Goal: Communication & Community: Share content

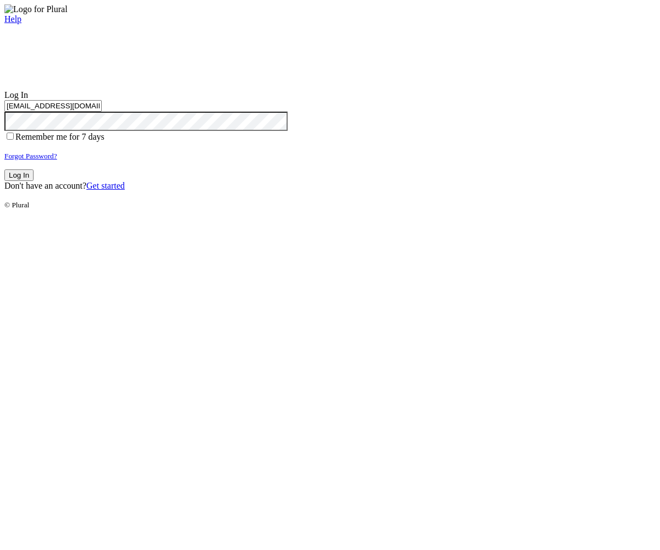
type input "test-1759540618-3@civiceagle.com"
click at [34, 181] on button "Log In" at bounding box center [18, 175] width 29 height 12
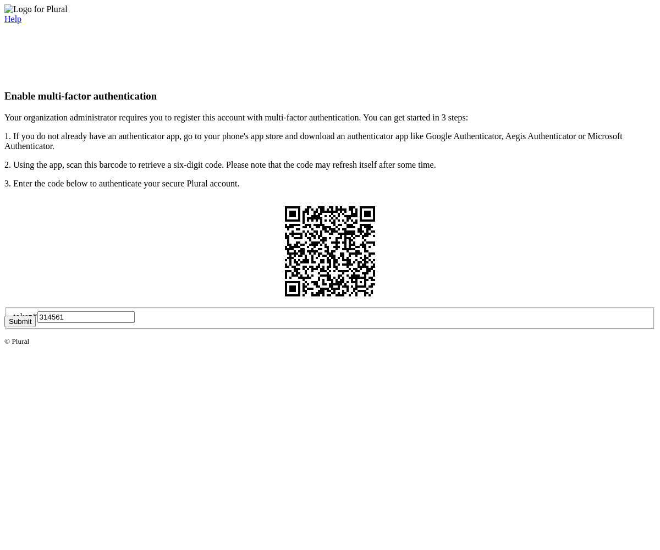
type input "314561"
click at [36, 327] on button "Submit" at bounding box center [19, 322] width 31 height 12
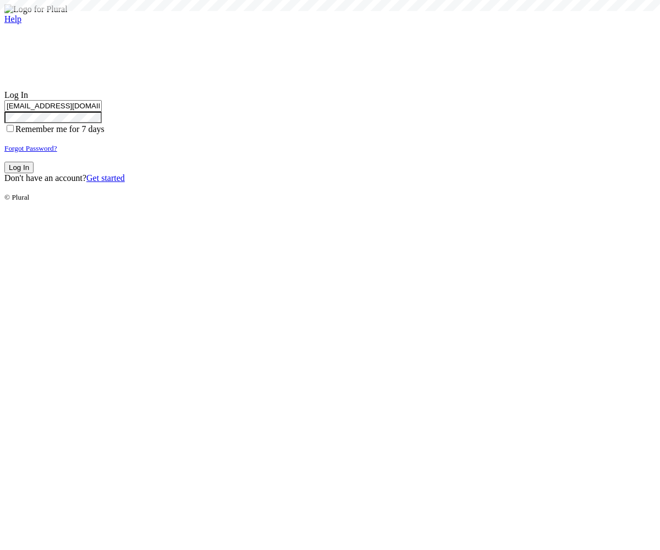
type input "test-1759540618-3@civiceagle.com"
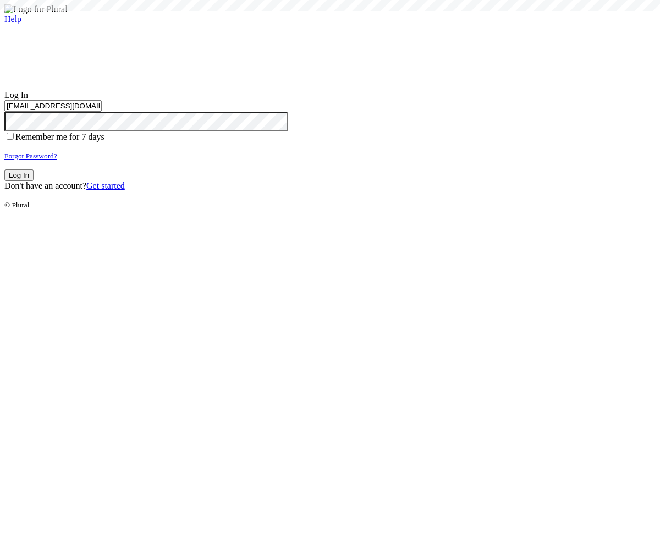
click at [34, 181] on button "Log In" at bounding box center [18, 175] width 29 height 12
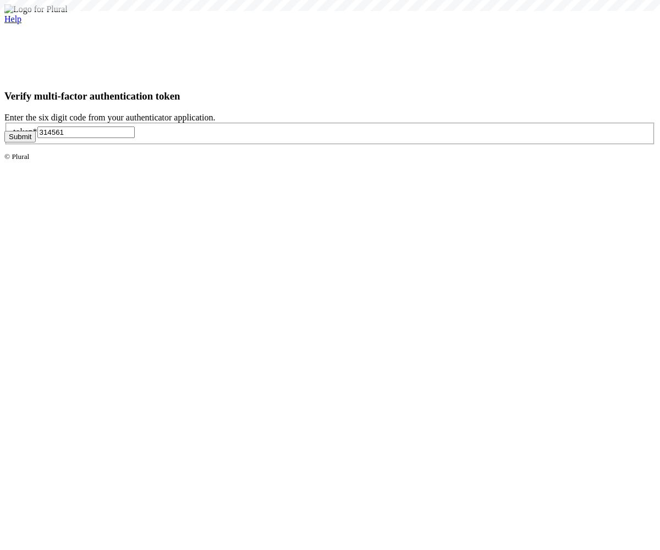
type input "314561"
click at [36, 142] on button "Submit" at bounding box center [19, 137] width 31 height 12
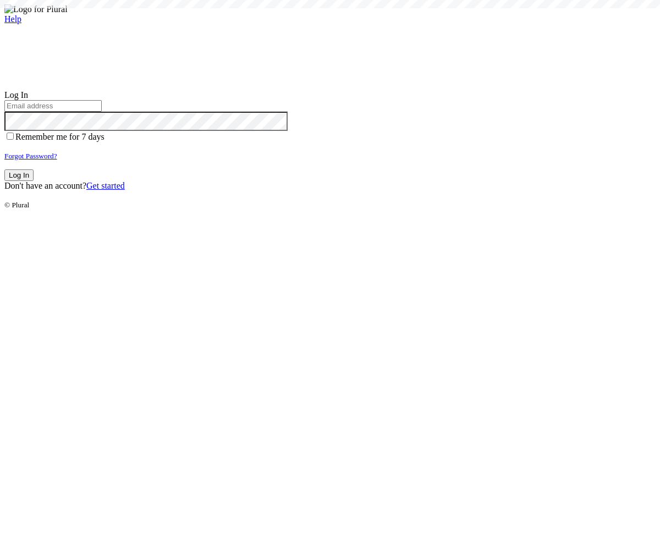
click at [57, 160] on small "Forgot Password?" at bounding box center [30, 156] width 53 height 8
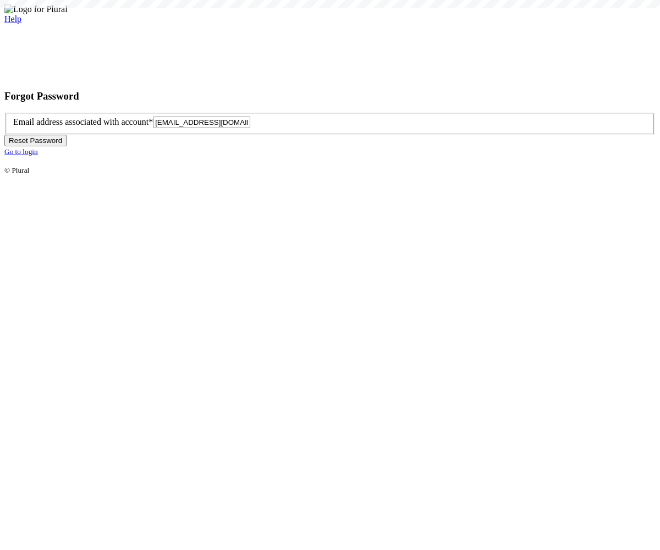
click at [67, 146] on button "Reset Password" at bounding box center [35, 141] width 62 height 12
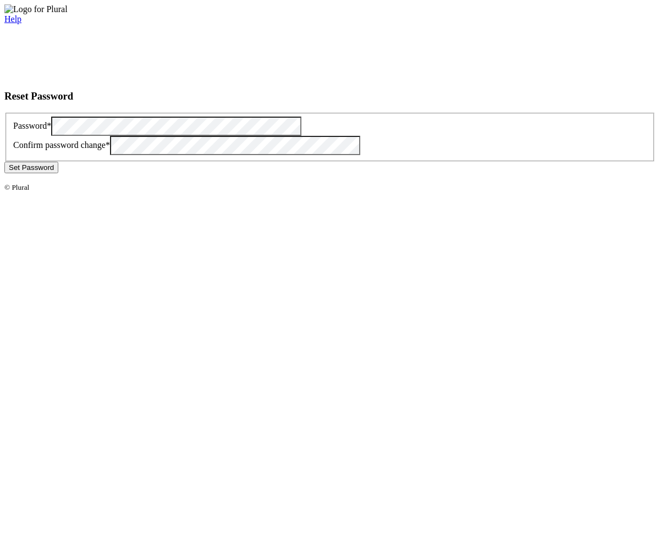
click at [58, 173] on button "Set Password" at bounding box center [31, 168] width 54 height 12
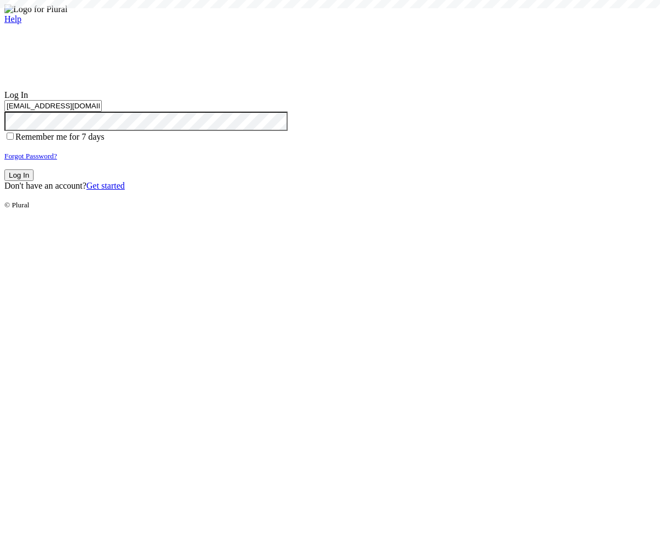
type input "[EMAIL_ADDRESS][DOMAIN_NAME]"
click at [34, 181] on button "Log In" at bounding box center [18, 175] width 29 height 12
type input "[EMAIL_ADDRESS][DOMAIN_NAME]"
click at [34, 181] on button "Log In" at bounding box center [18, 175] width 29 height 12
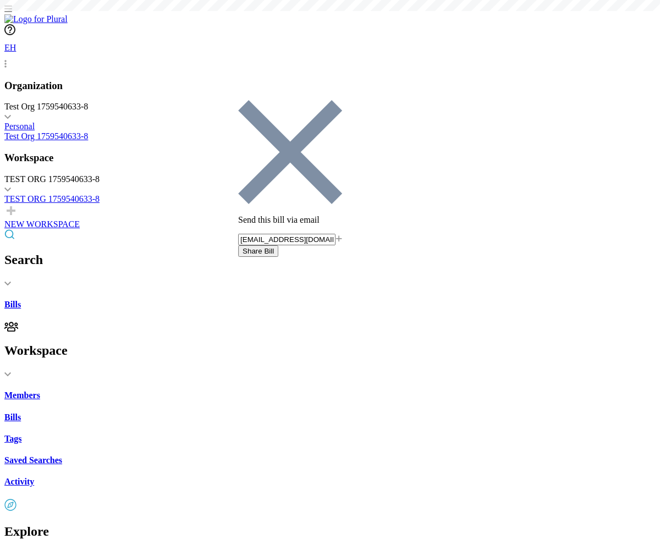
type input "[EMAIL_ADDRESS][DOMAIN_NAME]"
click at [278, 245] on button "Share Bill" at bounding box center [258, 251] width 40 height 12
